Goal: Check status

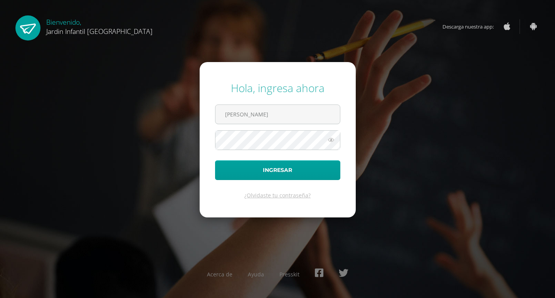
type input "[EMAIL_ADDRESS][DOMAIN_NAME]"
click at [215, 160] on button "Ingresar" at bounding box center [277, 170] width 125 height 20
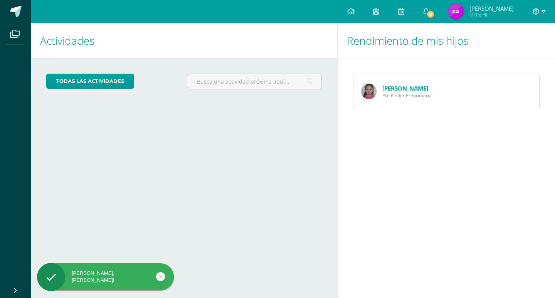
click at [403, 92] on span "Pre Kinder Preprimaria" at bounding box center [406, 95] width 49 height 7
click at [374, 84] on div "Sofía Camey Pre Kinder Preprimaria" at bounding box center [396, 91] width 86 height 35
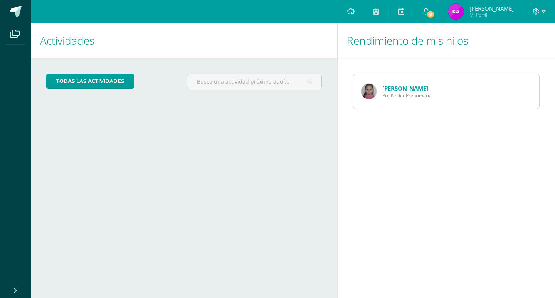
click at [390, 91] on link "Sofía Camey" at bounding box center [405, 88] width 46 height 8
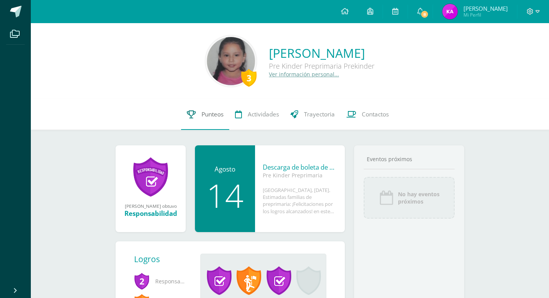
click at [210, 117] on span "Punteos" at bounding box center [212, 114] width 22 height 8
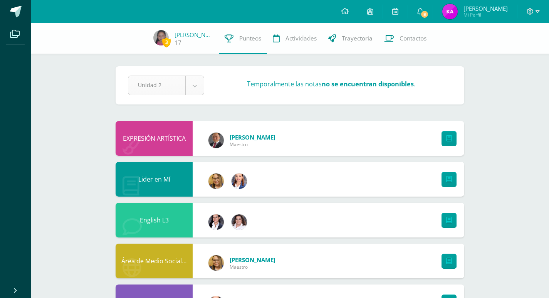
click at [191, 84] on body "Archivos Cerrar panel Configuración Cerrar sesión [PERSON_NAME] Mi Perfil 8 8 A…" at bounding box center [274, 249] width 549 height 498
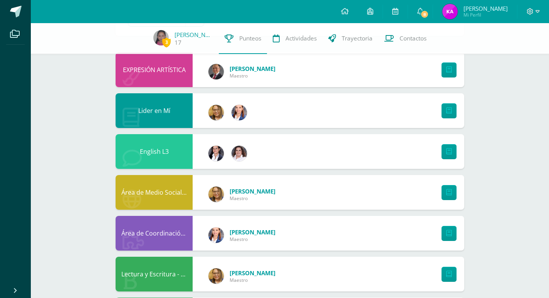
scroll to position [46, 0]
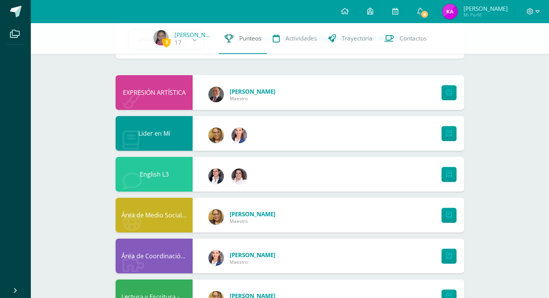
click at [235, 42] on link "Punteos" at bounding box center [243, 38] width 48 height 31
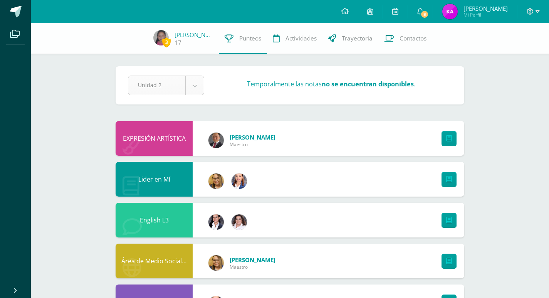
click at [195, 86] on body "Archivos Cerrar panel Configuración Cerrar sesión [PERSON_NAME] Mi Perfil 8 8 A…" at bounding box center [274, 249] width 549 height 498
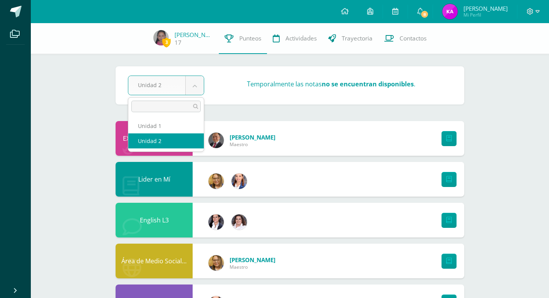
click at [233, 108] on body "Archivos Cerrar panel Configuración Cerrar sesión [PERSON_NAME] Mi Perfil 8 8 A…" at bounding box center [274, 249] width 549 height 498
